Goal: Find specific page/section: Find specific page/section

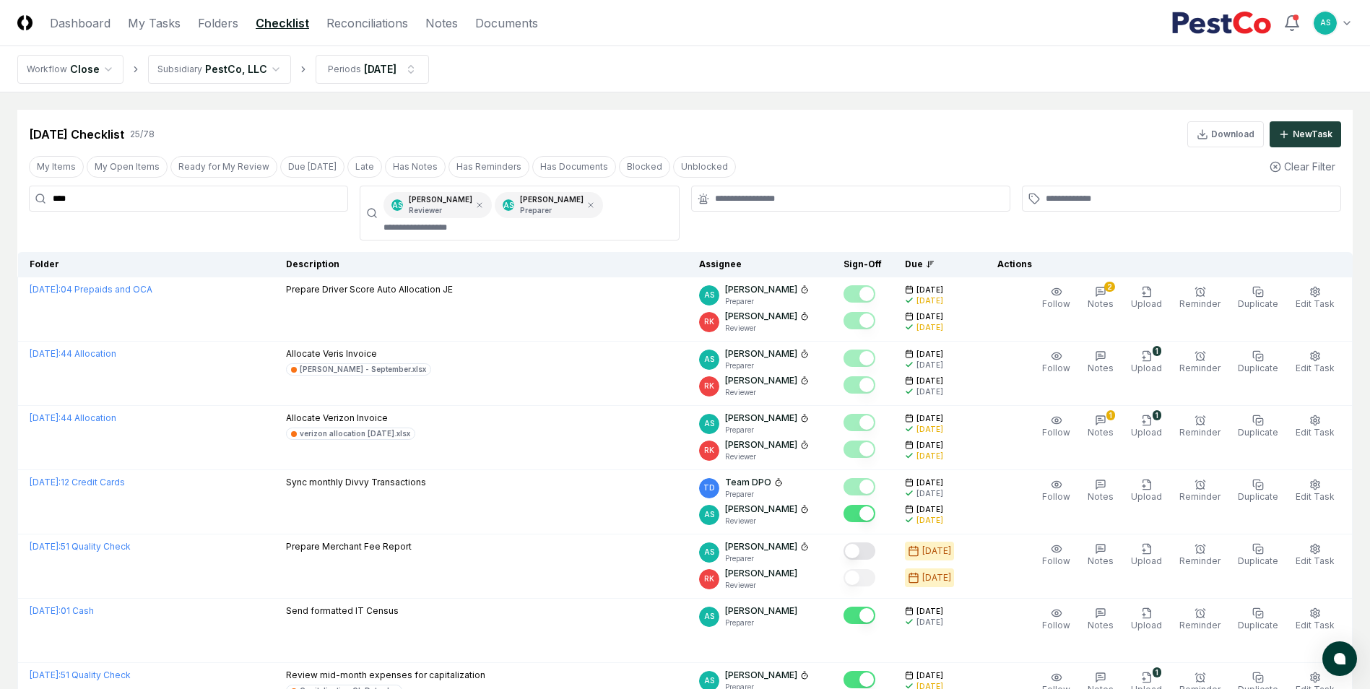
drag, startPoint x: 160, startPoint y: 199, endPoint x: 0, endPoint y: 205, distance: 160.5
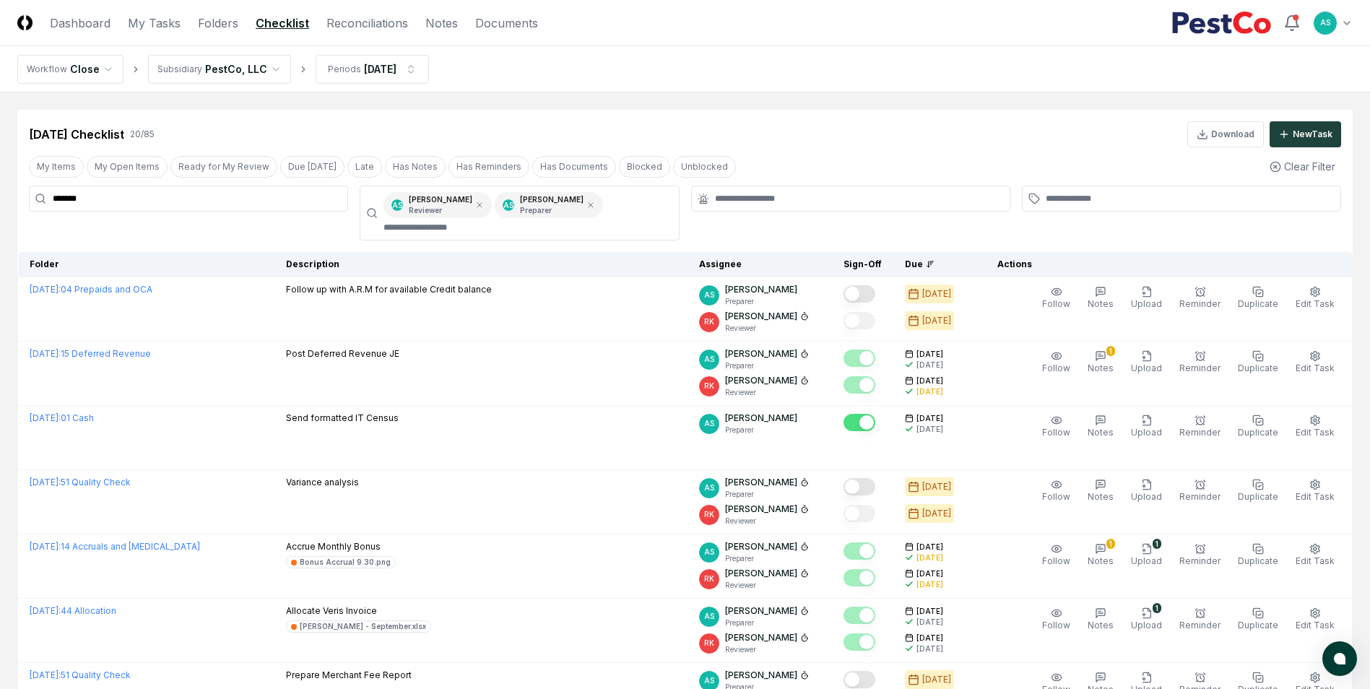
type input "******"
click at [398, 51] on nav "Workflow Close Subsidiary PestCo, LLC Periods [DATE]" at bounding box center [685, 69] width 1370 height 46
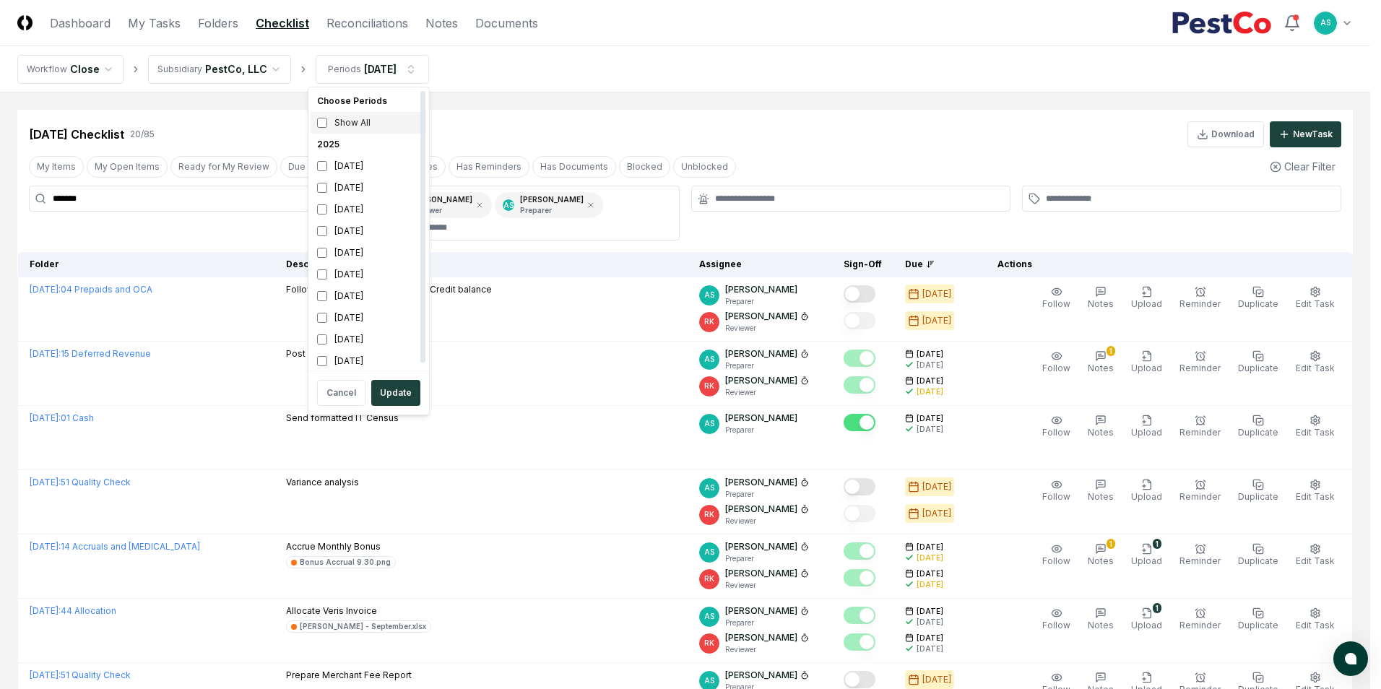
click at [324, 133] on div "Show All" at bounding box center [368, 123] width 115 height 22
